Goal: Task Accomplishment & Management: Use online tool/utility

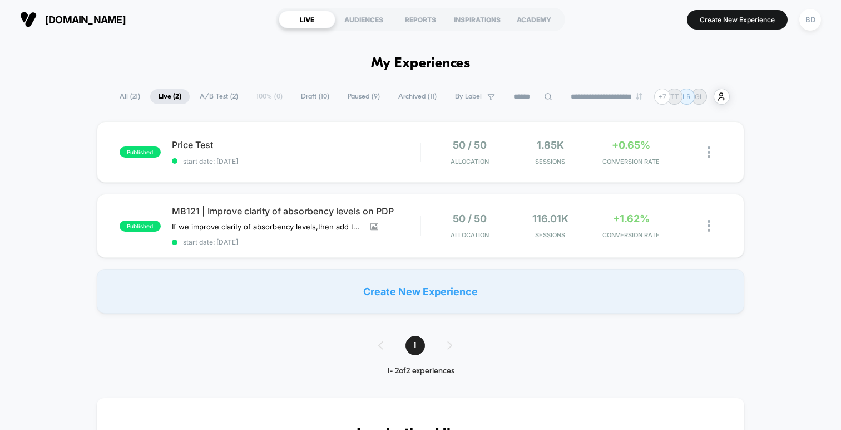
click at [33, 189] on div "published Price Test start date: [DATE] 50 / 50 Allocation 1.85k Sessions +0.65…" at bounding box center [420, 217] width 841 height 192
click at [198, 143] on span "Price Test Click to edit experience details" at bounding box center [296, 144] width 248 height 11
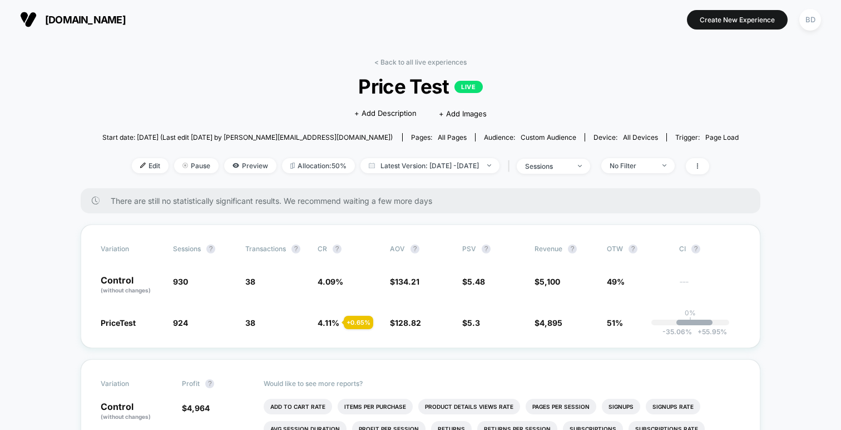
click at [411, 68] on div "< Back to all live experiences Price Test LIVE Click to edit experience details…" at bounding box center [420, 123] width 637 height 130
click at [424, 58] on link "< Back to all live experiences" at bounding box center [420, 62] width 92 height 8
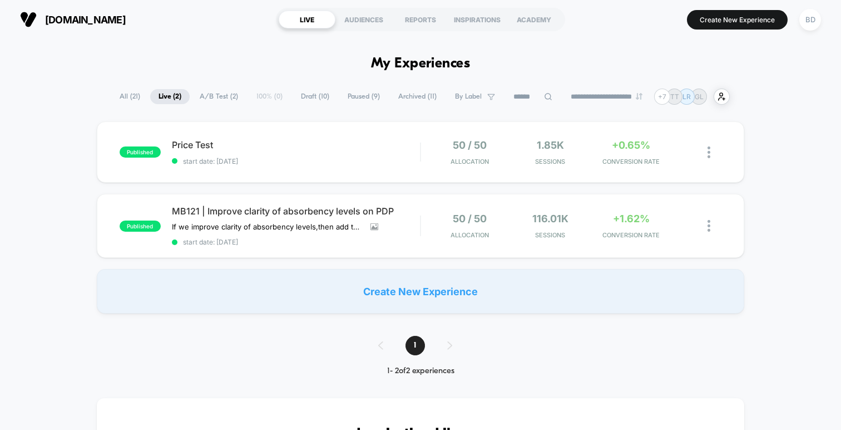
click at [768, 231] on div "published Price Test start date: [DATE] 50 / 50 Allocation 1.85k Sessions +0.65…" at bounding box center [420, 217] width 841 height 192
click at [367, 214] on span "MB121 | Improve clarity of absorbency levels on PDP" at bounding box center [296, 210] width 248 height 11
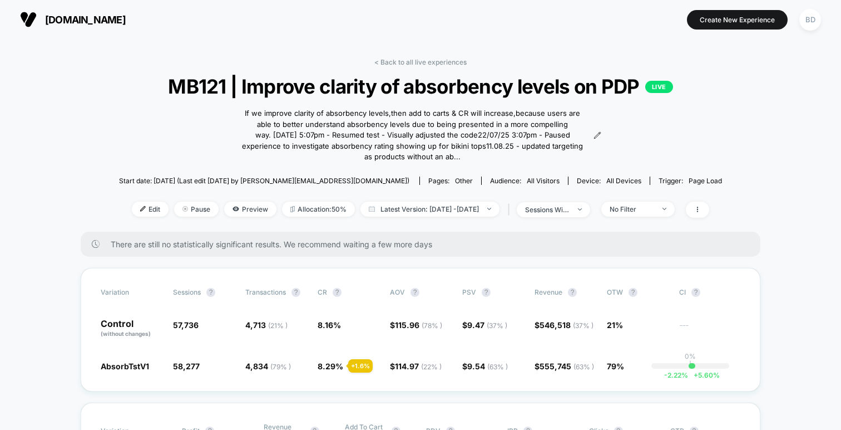
click at [443, 66] on div "< Back to all live experiences MB121 | Improve clarity of absorbency levels on …" at bounding box center [420, 145] width 603 height 174
click at [443, 58] on link "< Back to all live experiences" at bounding box center [420, 62] width 92 height 8
